Goal: Task Accomplishment & Management: Use online tool/utility

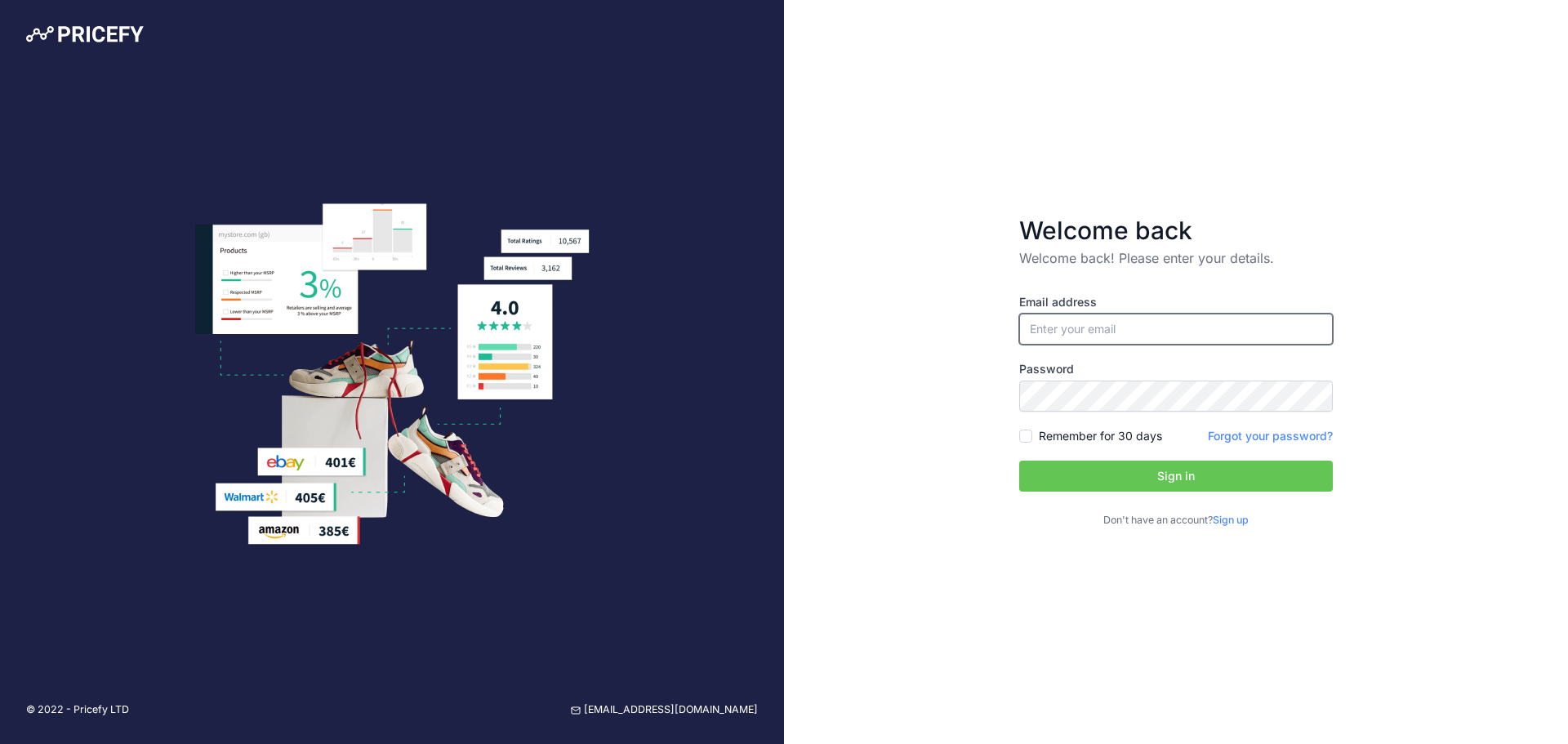
click at [1067, 330] on input "email" at bounding box center [1176, 330] width 314 height 31
type input "[PERSON_NAME][EMAIL_ADDRESS][PERSON_NAME][DOMAIN_NAME]"
click at [1101, 482] on button "Sign in" at bounding box center [1176, 477] width 314 height 31
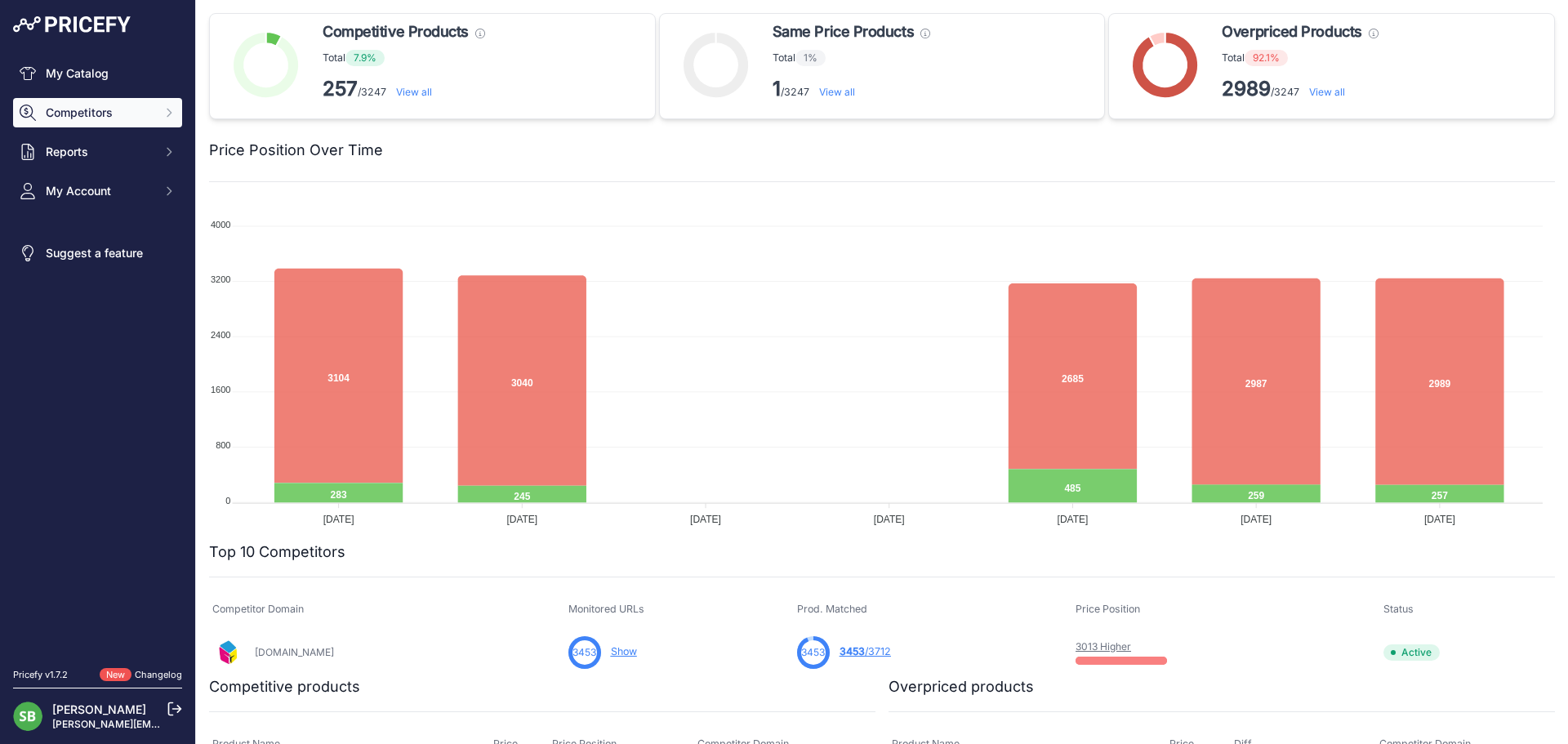
click at [105, 102] on button "Competitors" at bounding box center [97, 112] width 169 height 29
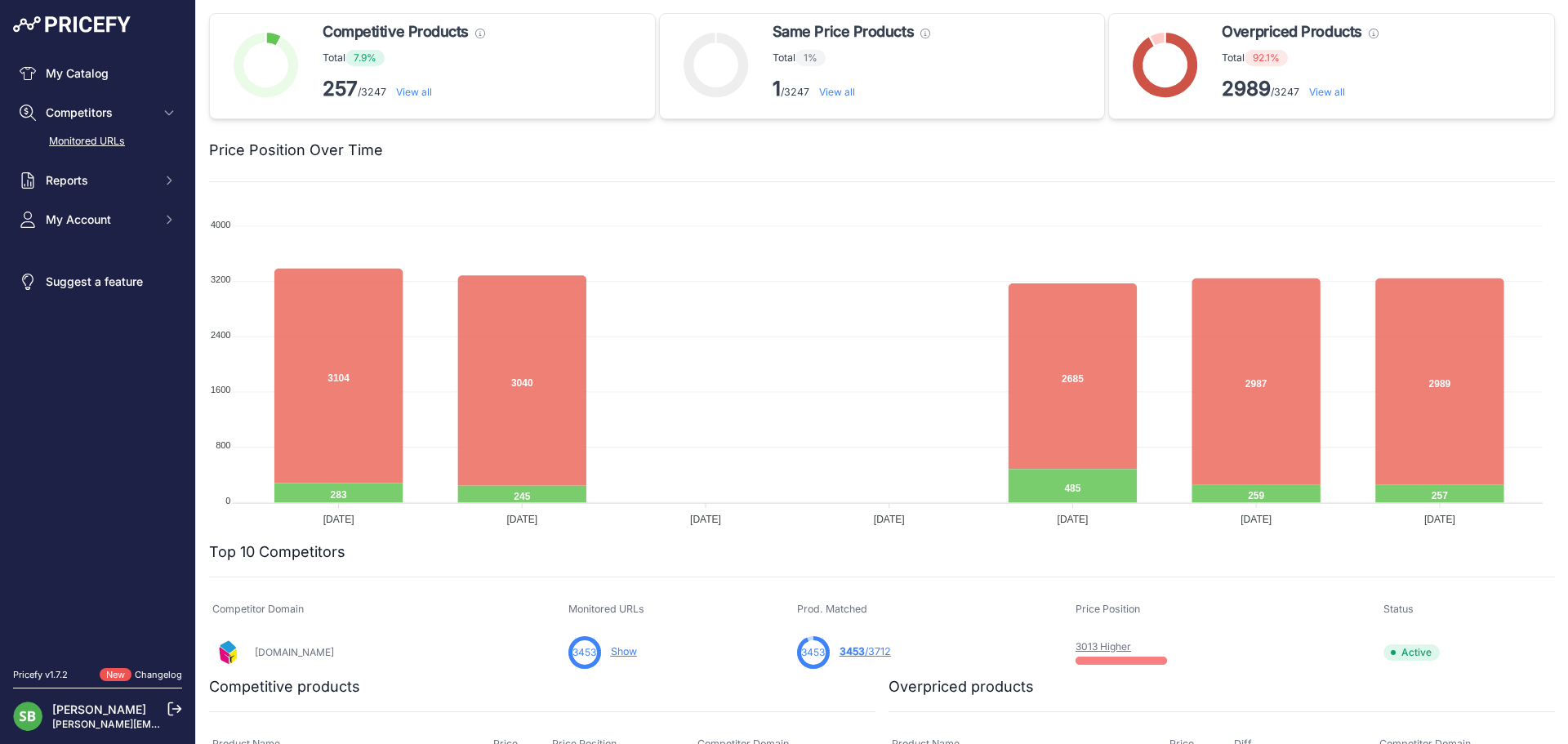
click at [105, 140] on link "Monitored URLs" at bounding box center [97, 141] width 169 height 28
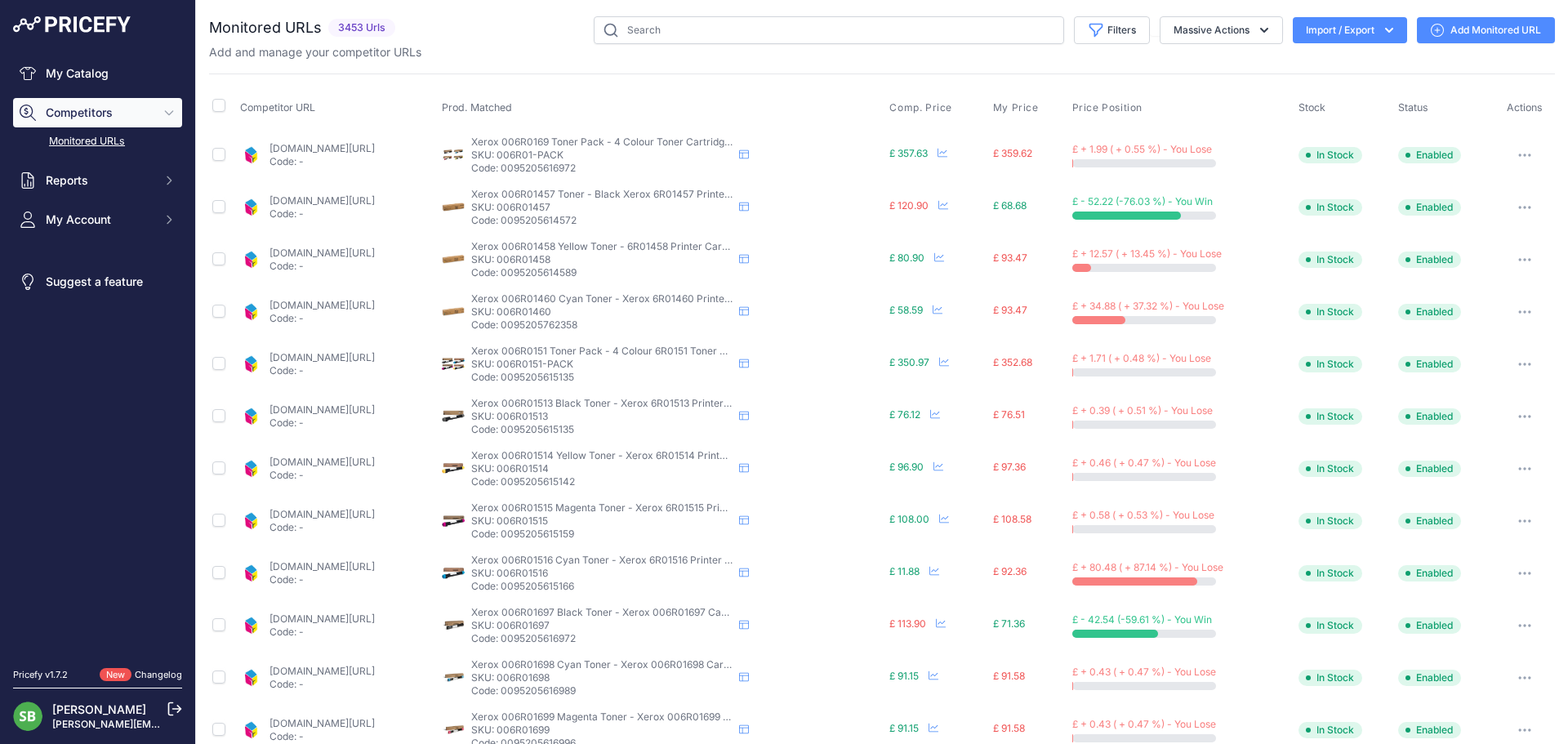
click at [1521, 570] on button "button" at bounding box center [1525, 573] width 33 height 23
click at [1434, 685] on button "Fetch Updated Price" at bounding box center [1468, 686] width 167 height 26
